Goal: Check status: Check status

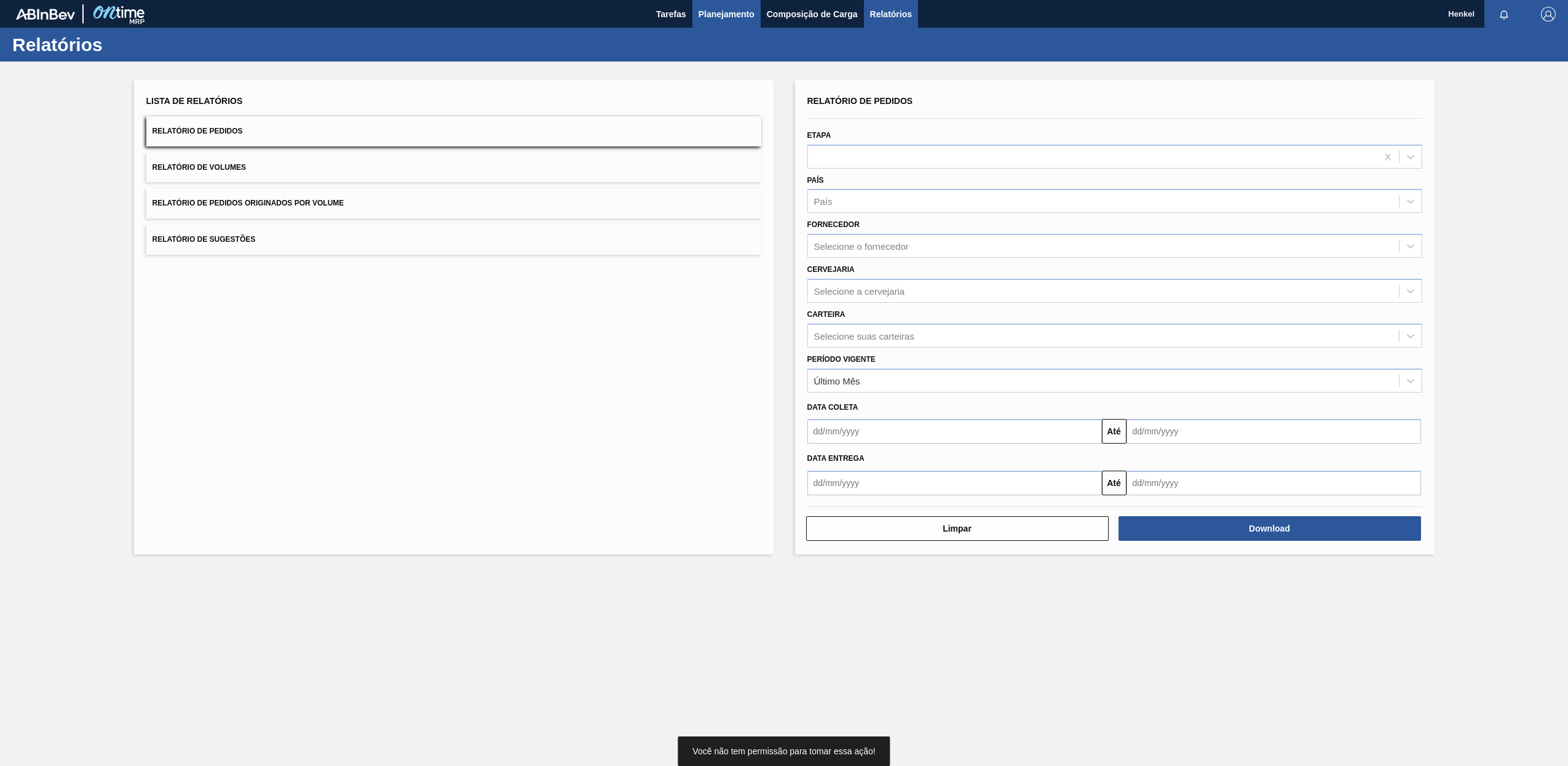
click at [746, 9] on span "Planejamento" at bounding box center [726, 14] width 56 height 15
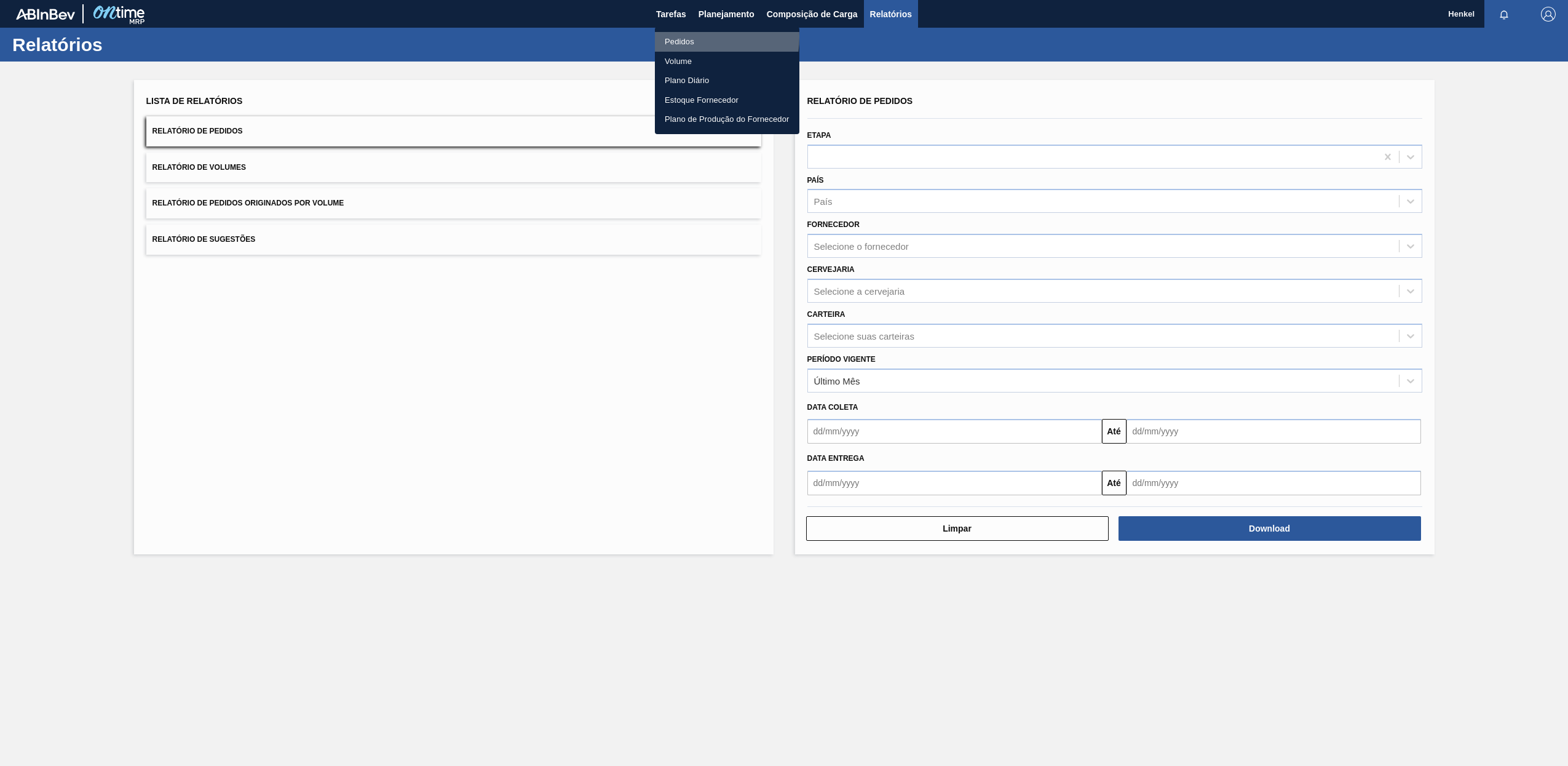
click at [684, 38] on li "Pedidos" at bounding box center [727, 42] width 145 height 20
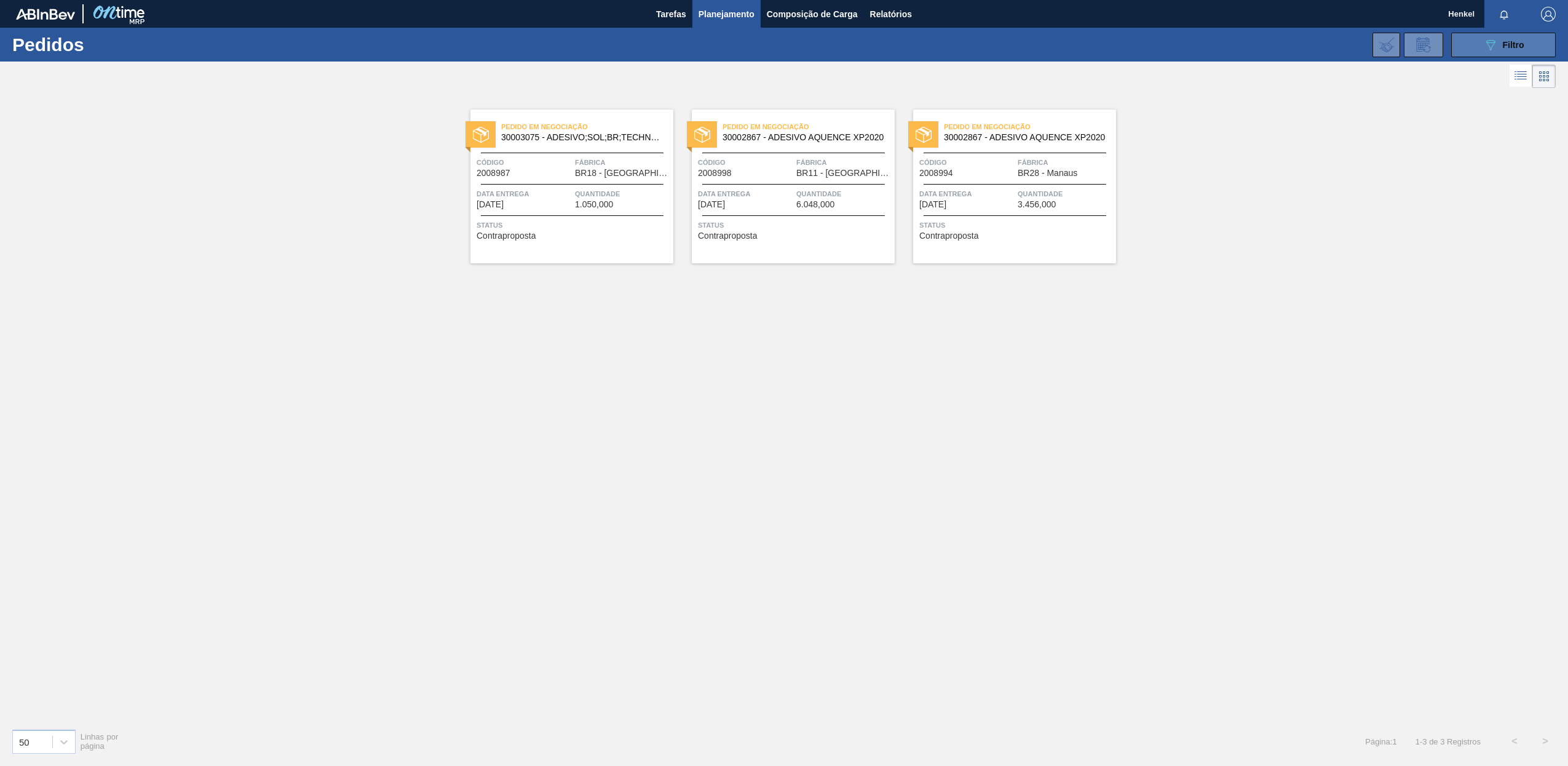
click at [1496, 36] on button "089F7B8B-B2A5-4AFE-B5C0-19BA573D28AC Filtro" at bounding box center [1504, 44] width 105 height 24
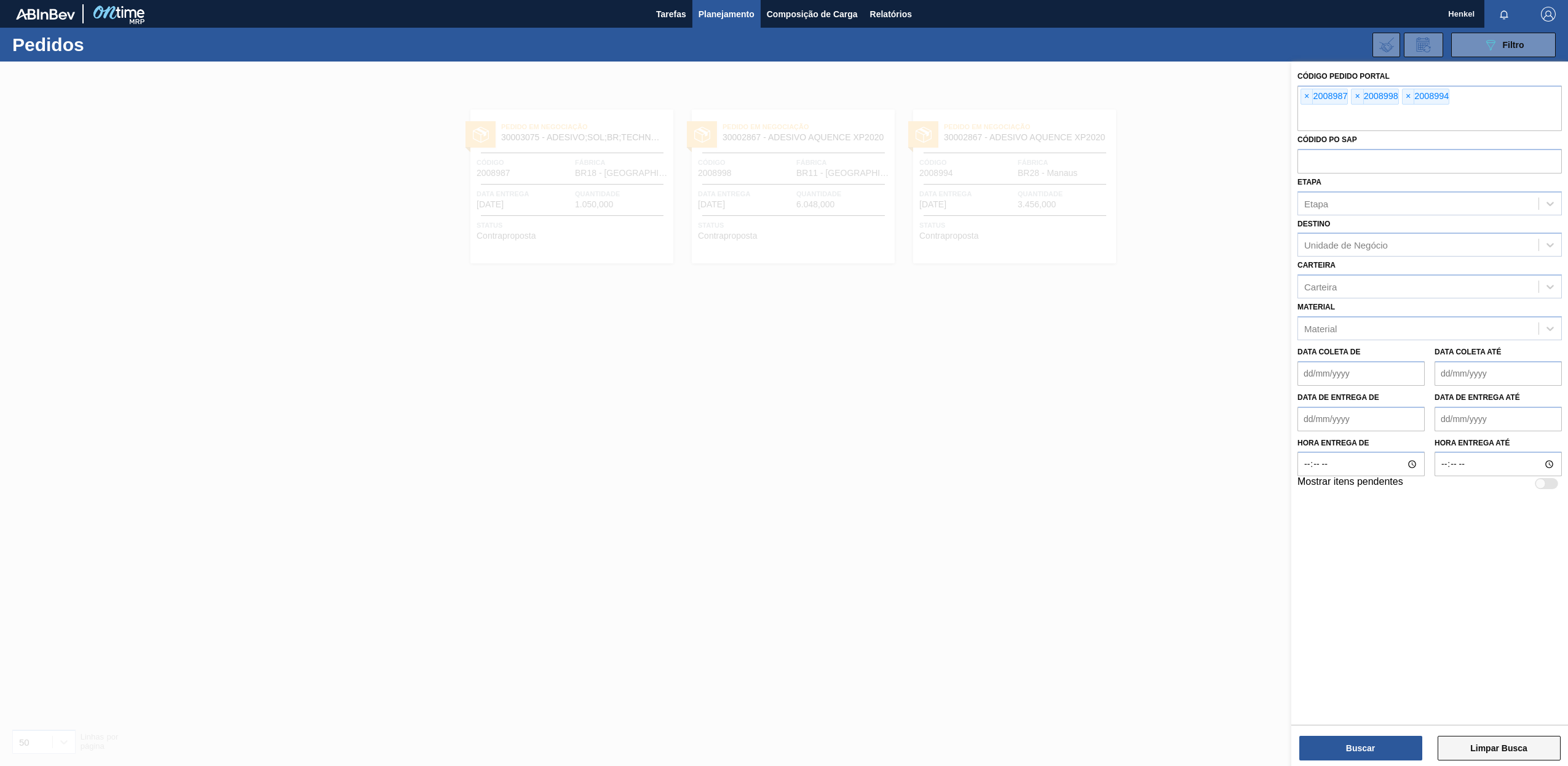
click at [1496, 746] on button "Limpar Busca" at bounding box center [1500, 747] width 123 height 24
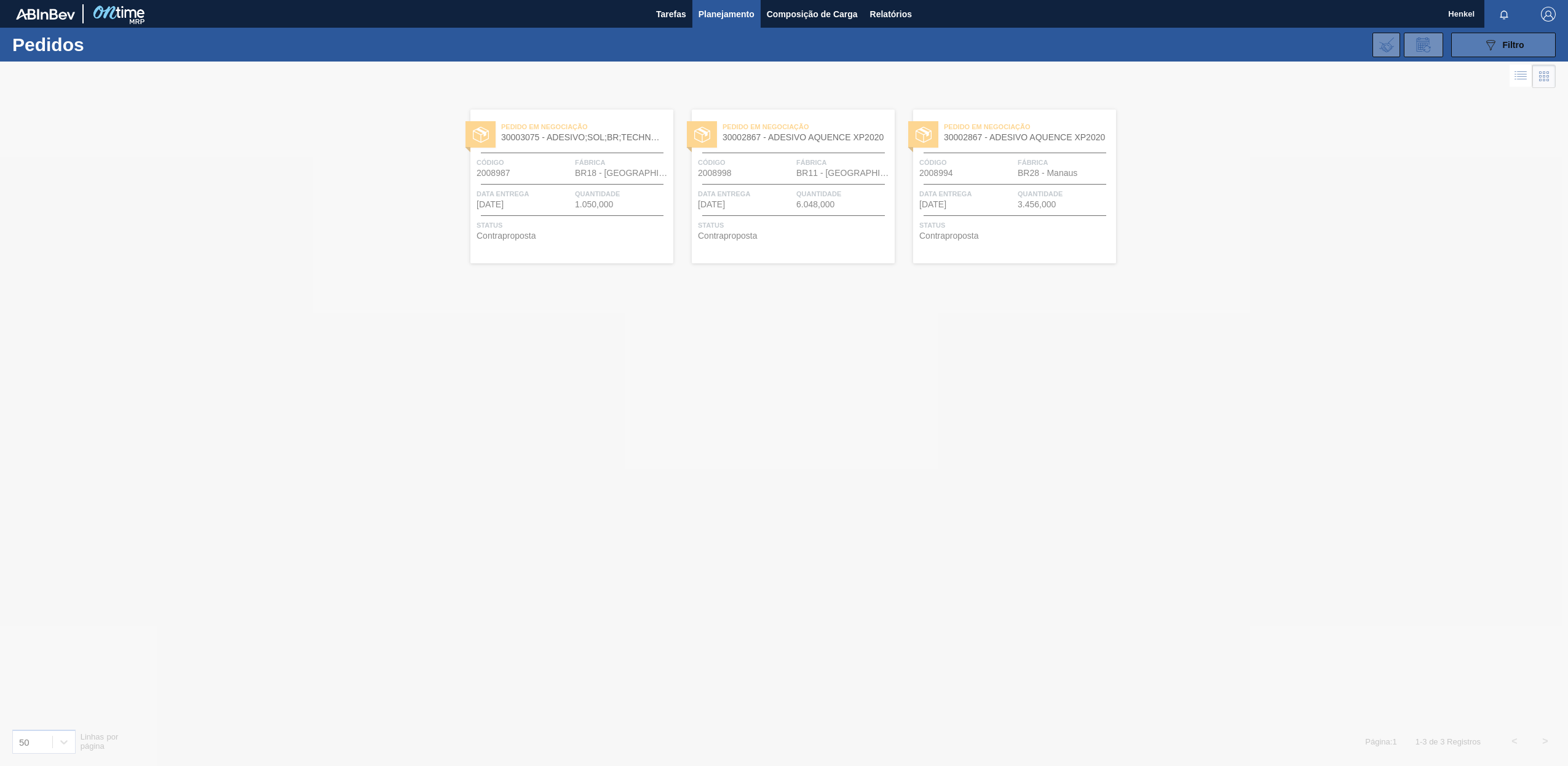
click at [1487, 41] on icon "089F7B8B-B2A5-4AFE-B5C0-19BA573D28AC" at bounding box center [1490, 44] width 15 height 15
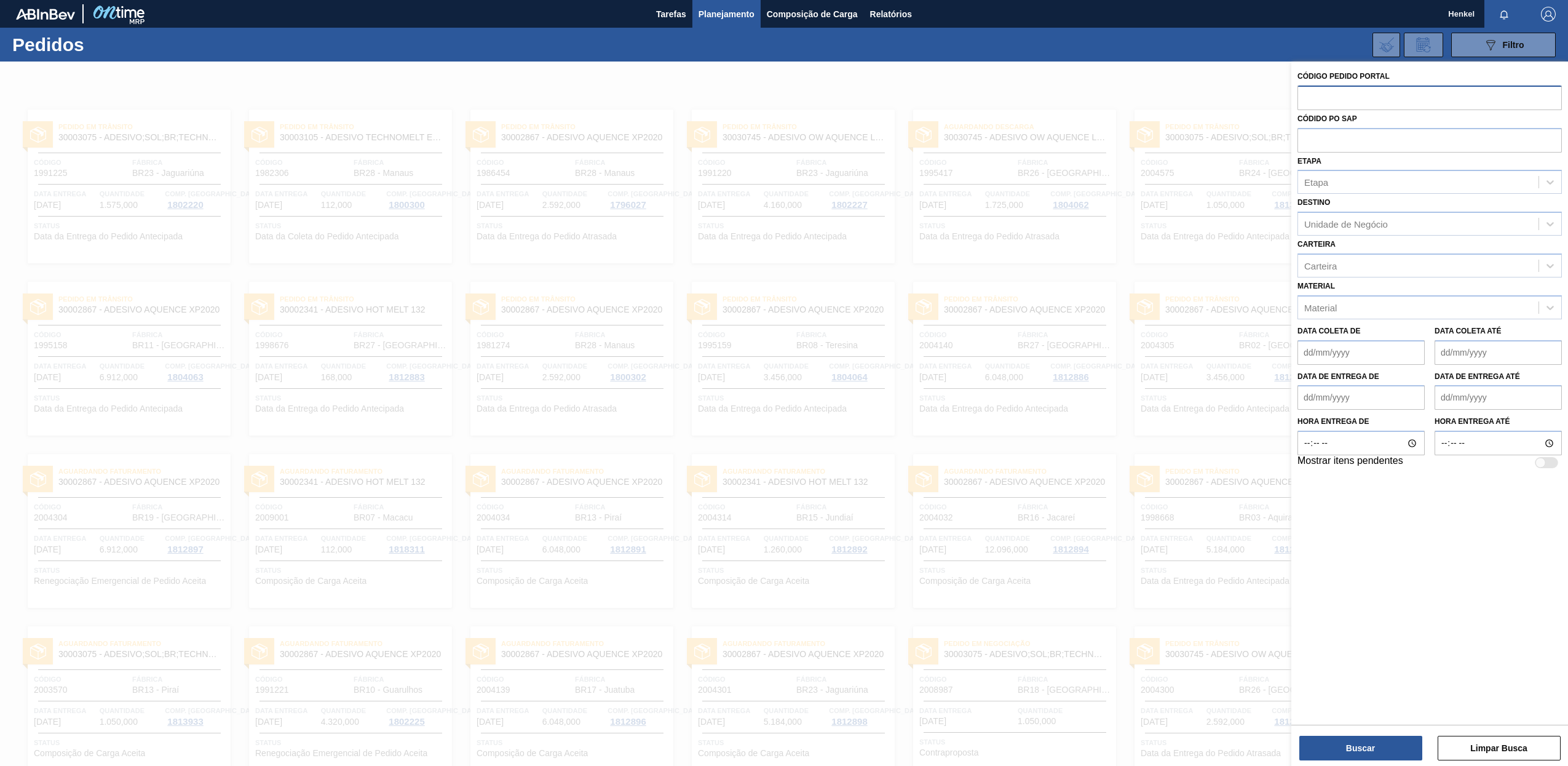
click at [1370, 98] on input "text" at bounding box center [1429, 97] width 265 height 23
paste input "2004148"
type input "2004148"
click at [1369, 752] on button "Buscar" at bounding box center [1361, 747] width 123 height 24
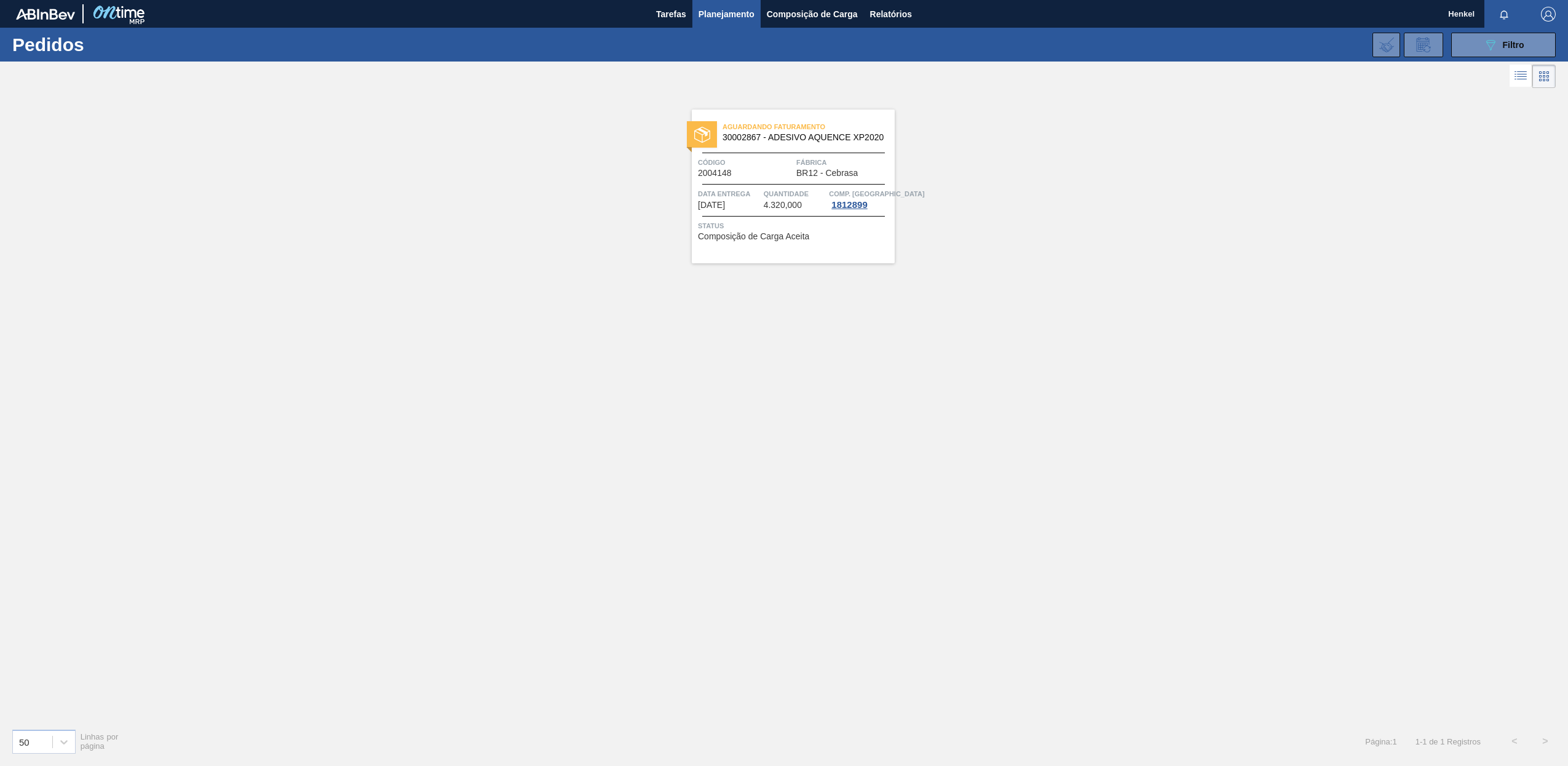
click at [749, 188] on span "Data entrega" at bounding box center [729, 193] width 63 height 13
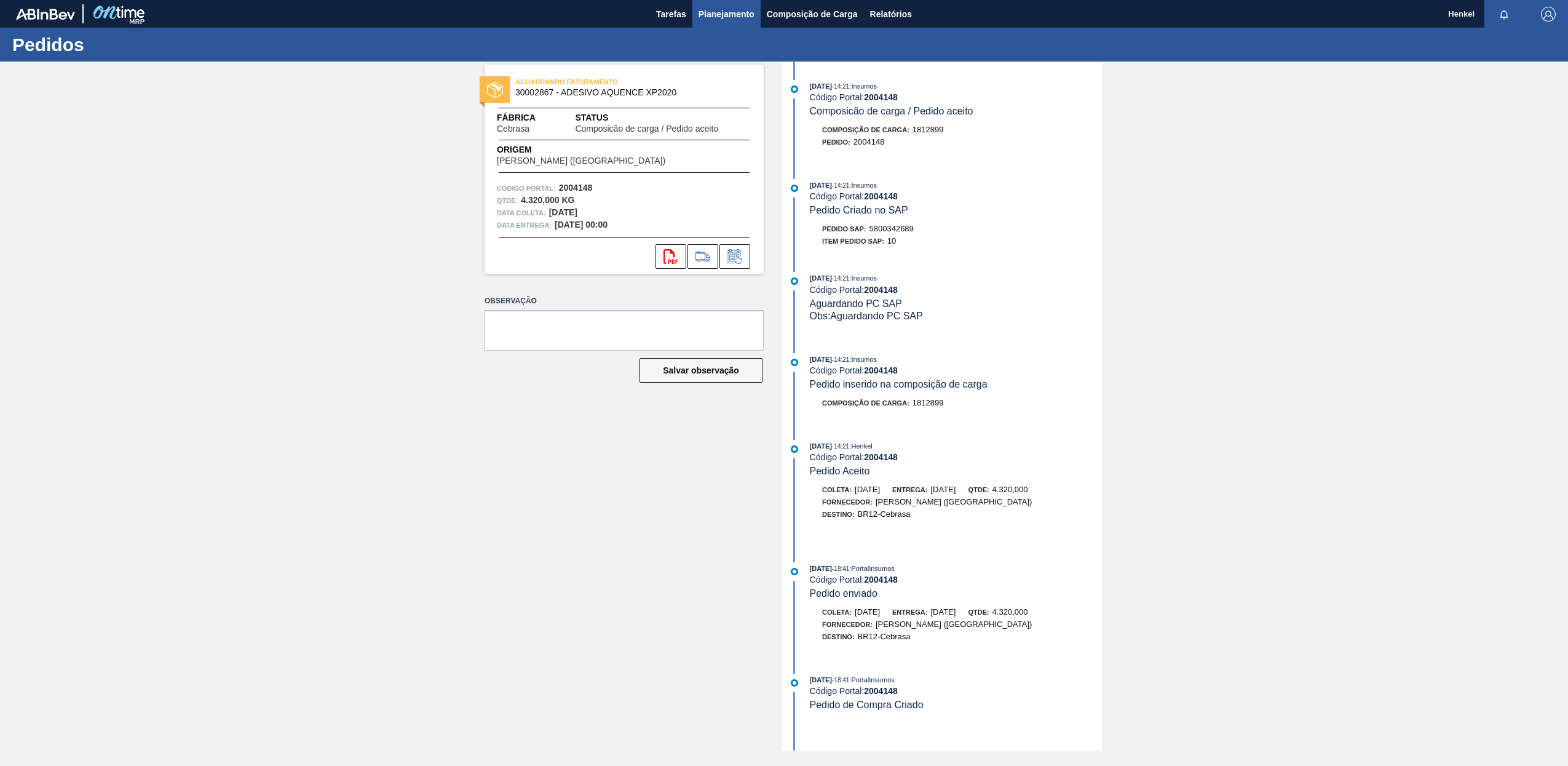
click at [713, 10] on span "Planejamento" at bounding box center [726, 14] width 56 height 15
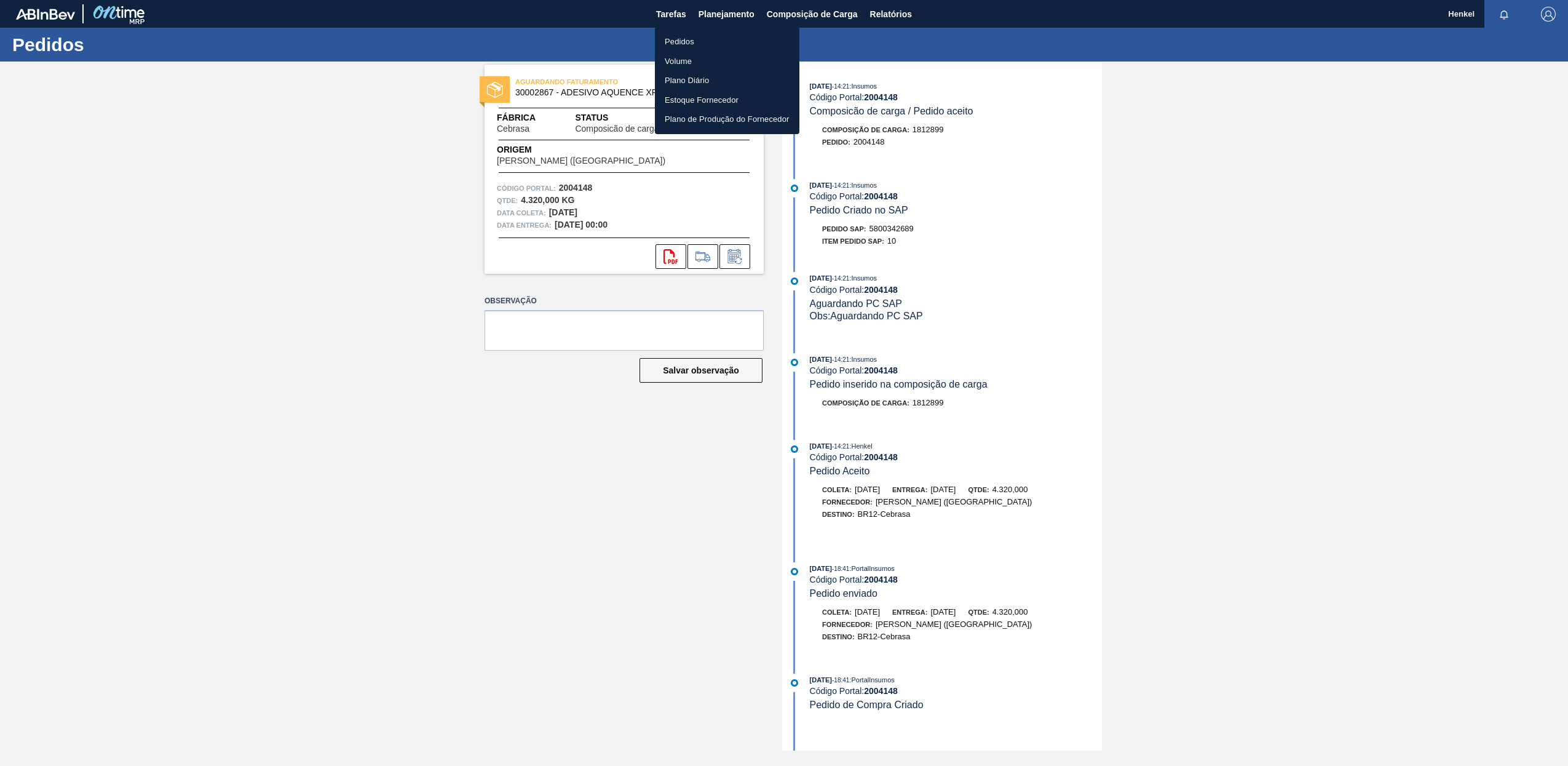
click at [692, 36] on li "Pedidos" at bounding box center [727, 42] width 145 height 20
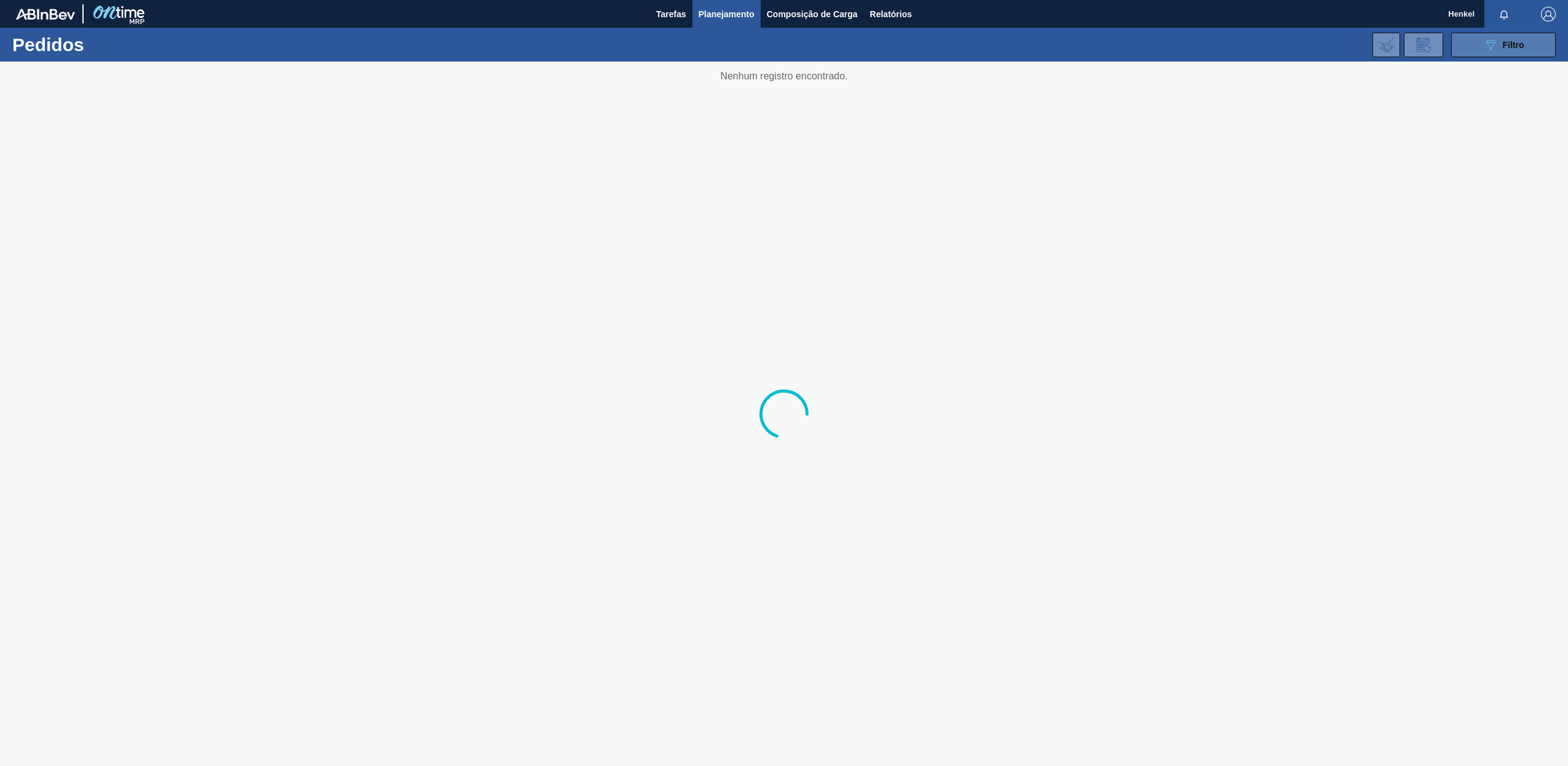
click at [1492, 41] on icon "089F7B8B-B2A5-4AFE-B5C0-19BA573D28AC" at bounding box center [1490, 44] width 15 height 15
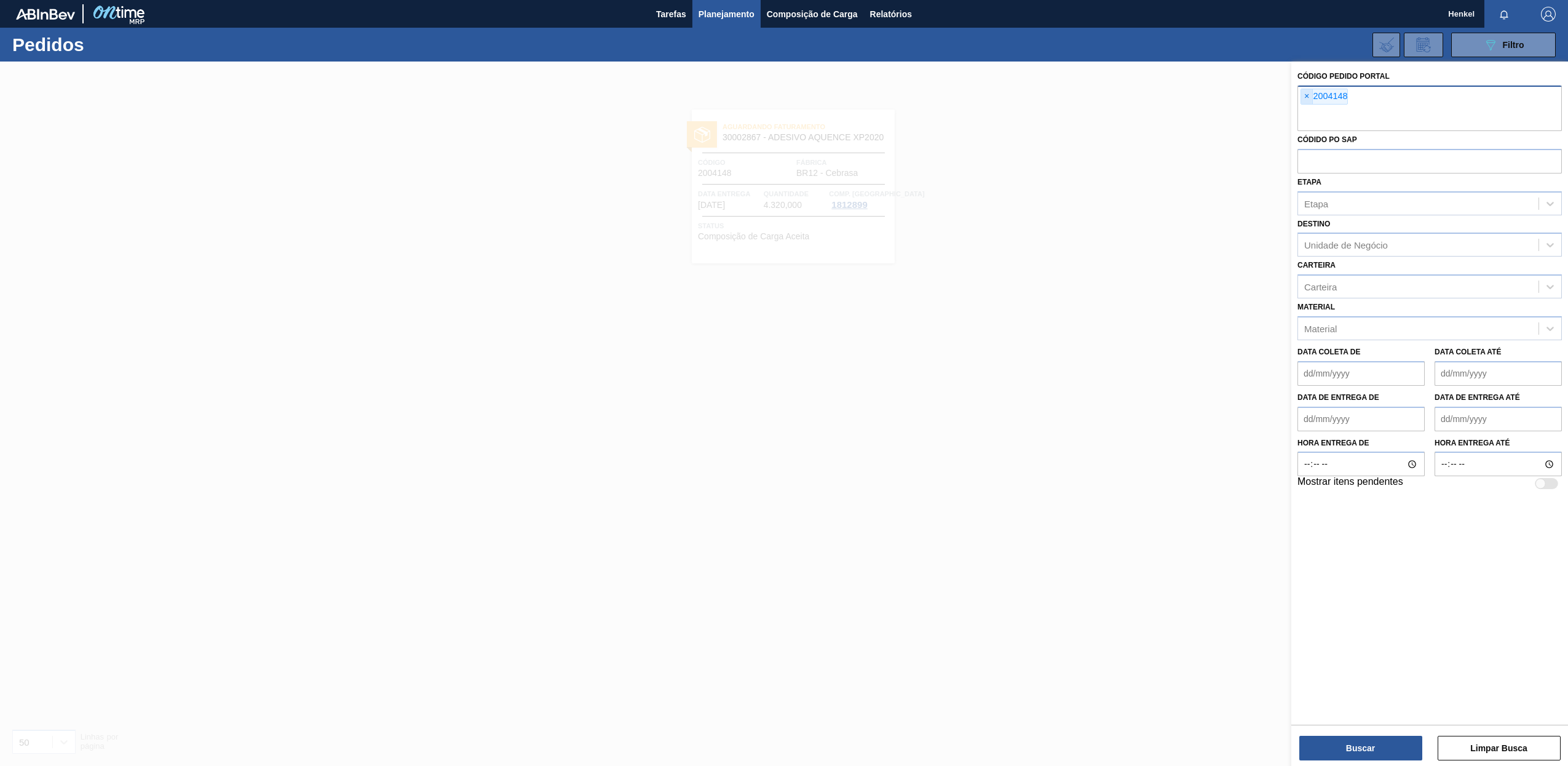
click at [1307, 93] on span "×" at bounding box center [1307, 96] width 12 height 15
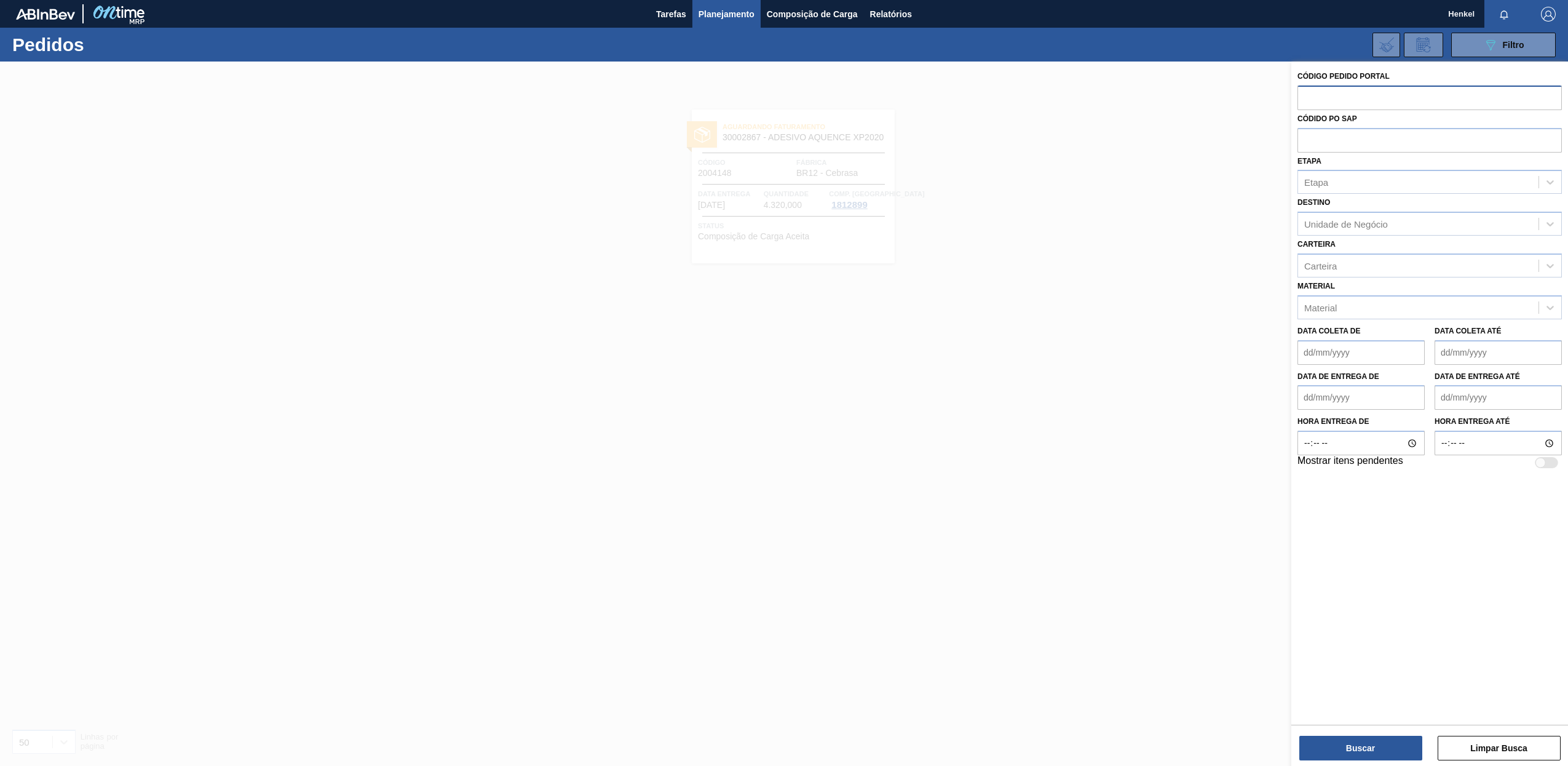
paste input "2004302"
type input "2004302"
click at [1362, 739] on button "Buscar" at bounding box center [1361, 747] width 123 height 24
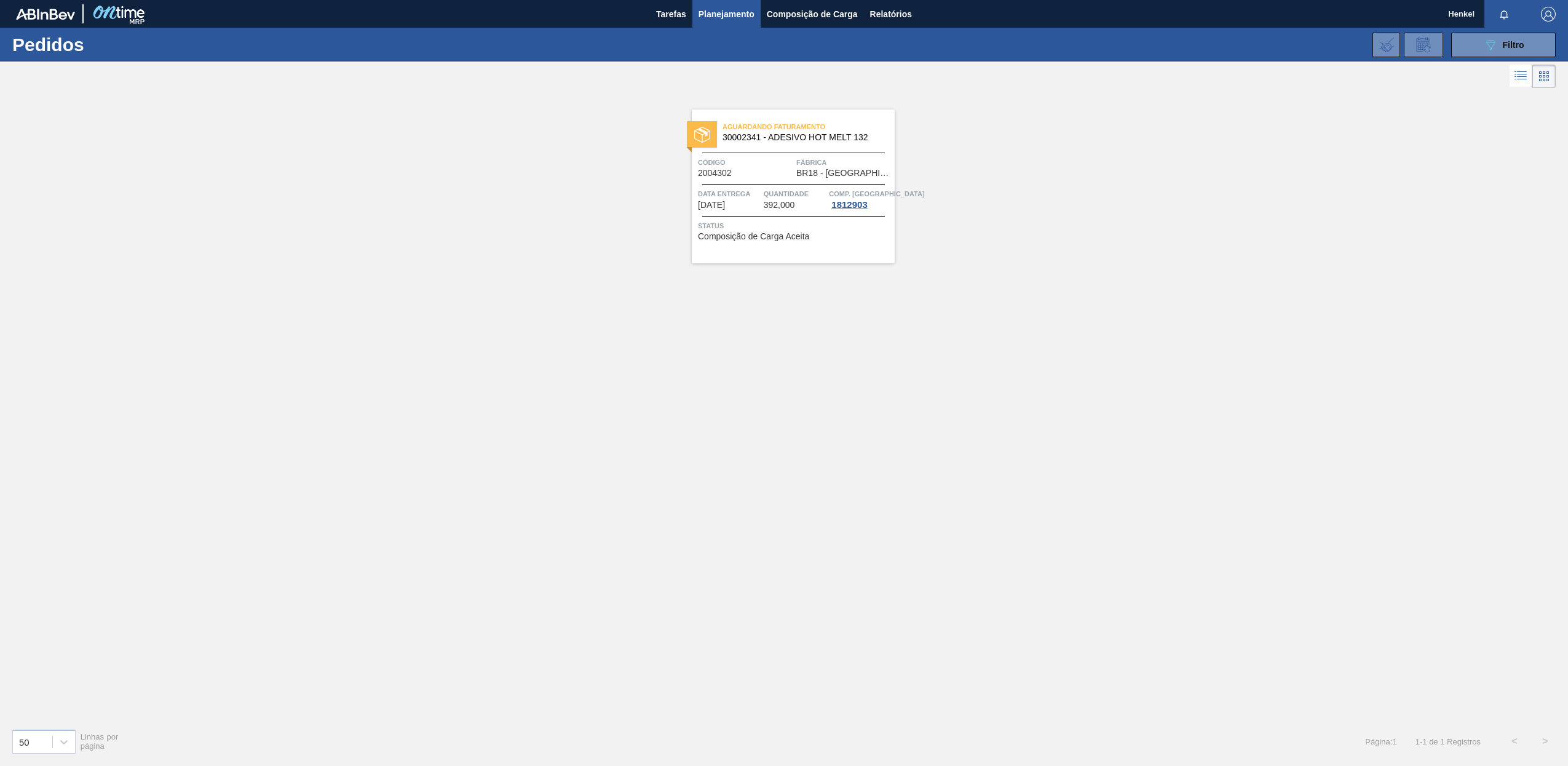
click at [803, 202] on div "Quantidade 392,000" at bounding box center [795, 198] width 63 height 22
